Goal: Subscribe to service/newsletter

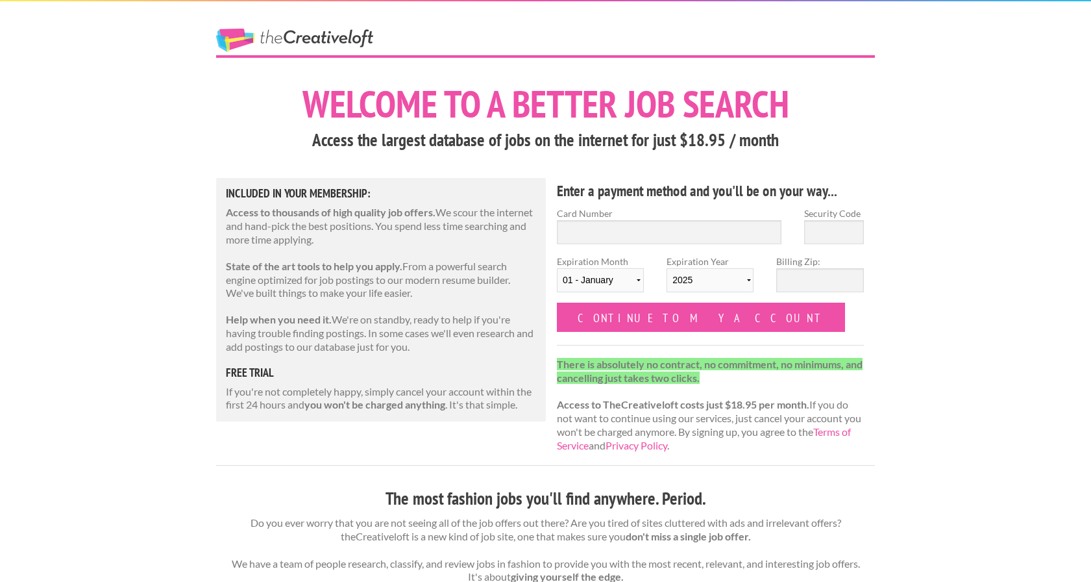
click at [748, 418] on p "There is absolutely no contract, no commitment, no minimums, and cancelling jus…" at bounding box center [710, 405] width 307 height 95
click at [633, 236] on input "Card Number" at bounding box center [669, 232] width 225 height 24
click at [648, 203] on div "Enter a payment method and you'll be on your way... Card Number Security Code E…" at bounding box center [711, 321] width 330 height 287
click at [548, 399] on div "Enter a payment method and you'll be on your way... Card Number Security Code E…" at bounding box center [711, 321] width 330 height 287
click at [577, 385] on p "There is absolutely no contract, no commitment, no minimums, and cancelling jus…" at bounding box center [710, 405] width 307 height 95
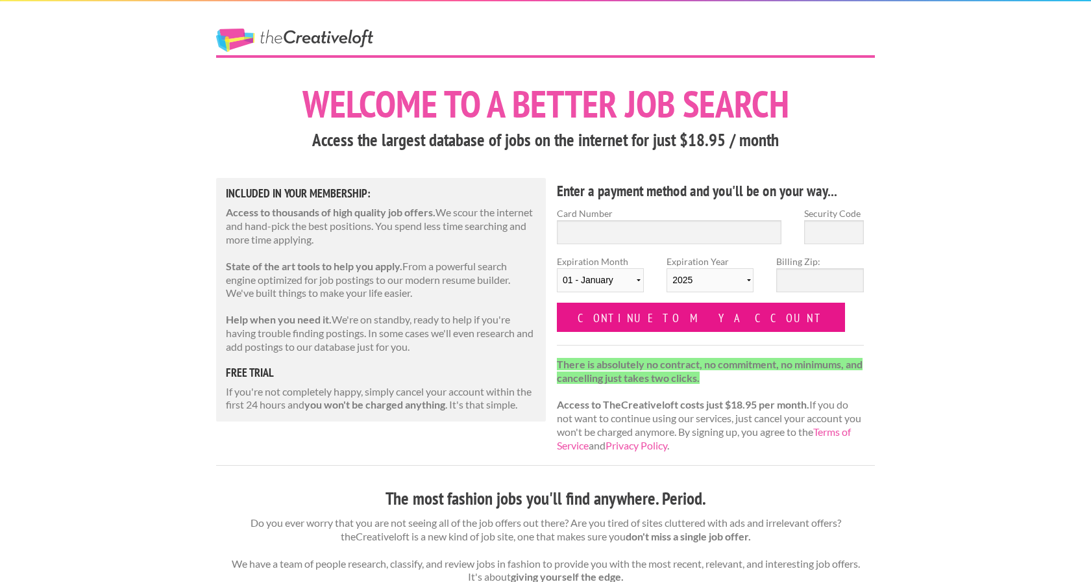
click at [603, 318] on input "Continue to my account" at bounding box center [701, 317] width 288 height 29
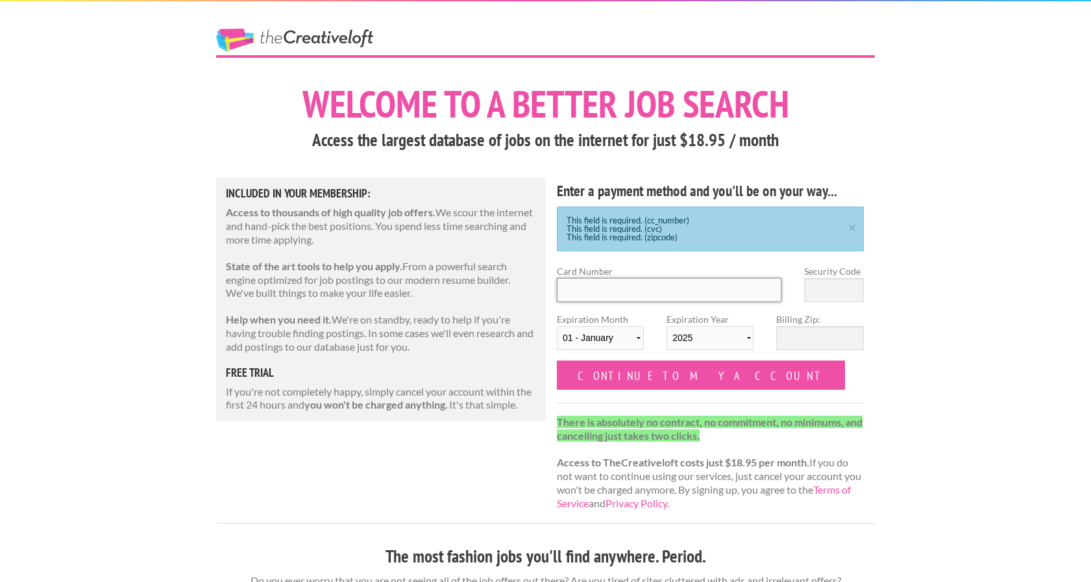
click at [579, 293] on input "Card Number" at bounding box center [669, 290] width 225 height 24
click at [493, 303] on div "Included in Your Membership: Access to thousands of high quality job offers. We…" at bounding box center [381, 299] width 330 height 243
